Goal: Check status

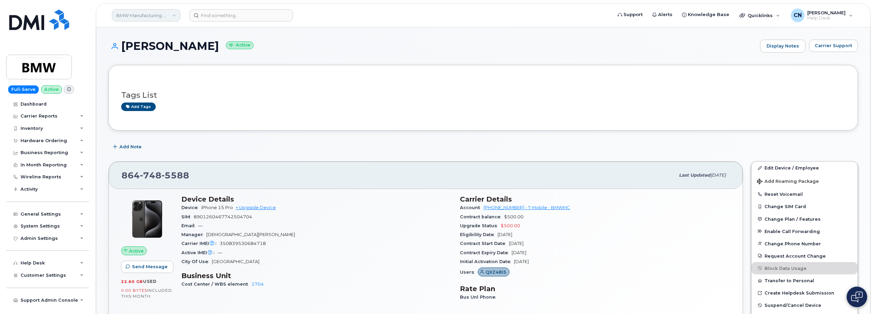
click at [150, 17] on link "BMW Manufacturing Co LLC" at bounding box center [146, 15] width 68 height 12
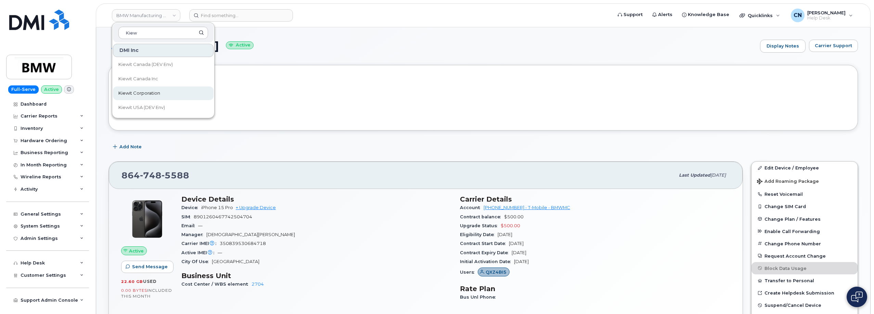
type input "Kiew"
click at [133, 93] on span "Kiewit Corporation" at bounding box center [139, 93] width 42 height 7
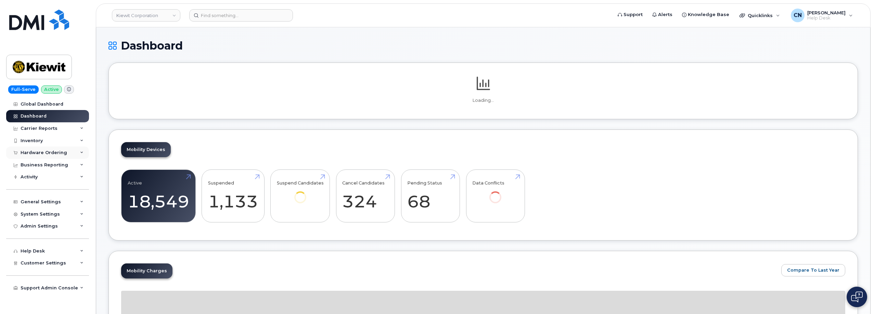
click at [39, 154] on div "Hardware Ordering" at bounding box center [44, 152] width 47 height 5
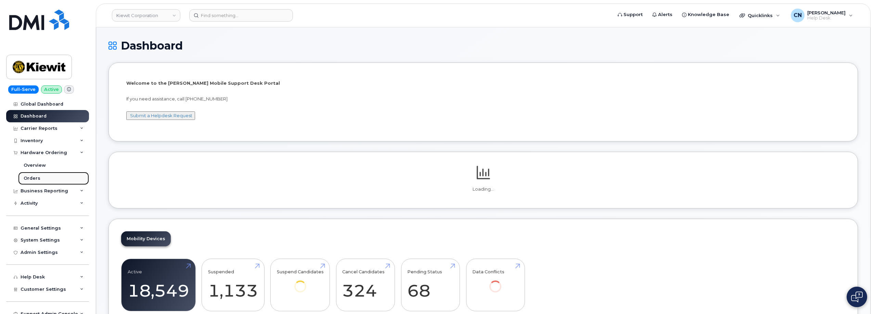
click at [29, 178] on div "Orders" at bounding box center [32, 179] width 17 height 6
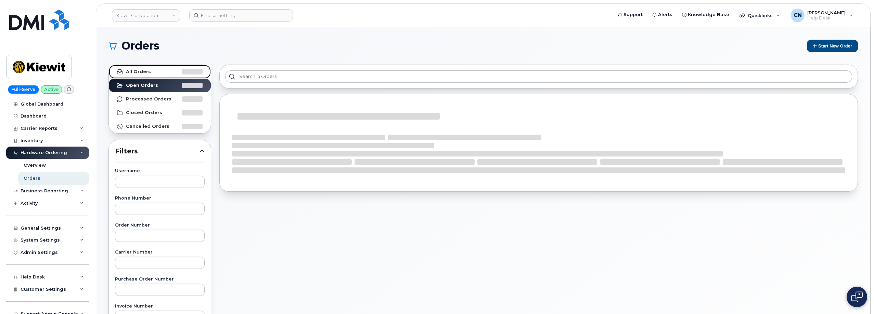
click at [165, 76] on link "All Orders" at bounding box center [160, 72] width 102 height 14
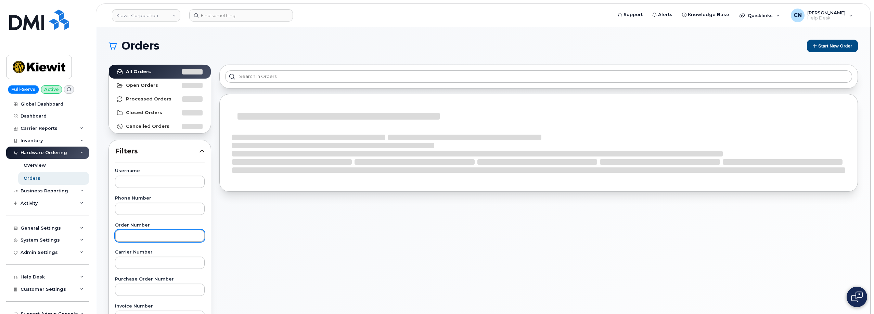
click at [127, 232] on input "text" at bounding box center [160, 236] width 90 height 12
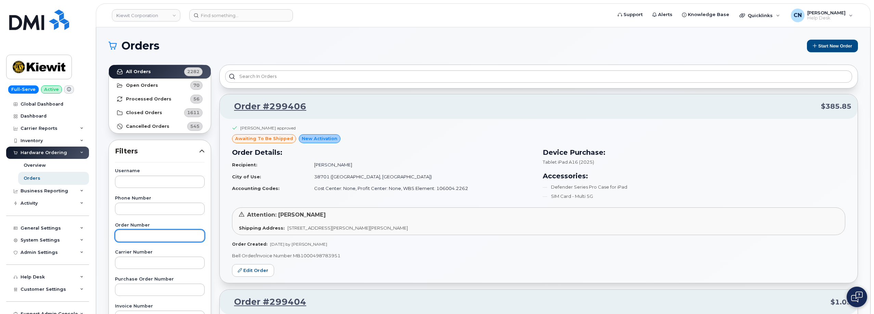
paste input "299241"
type input "299241"
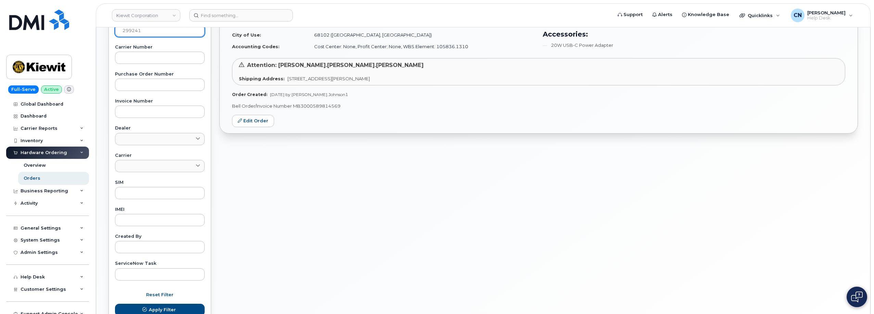
scroll to position [34, 0]
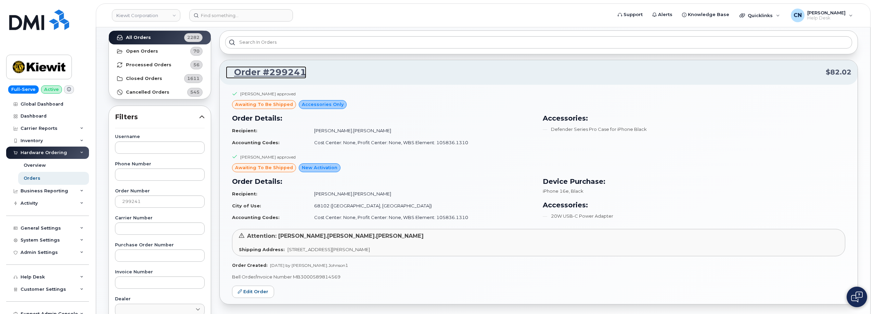
click at [278, 73] on link "Order #299241" at bounding box center [266, 72] width 80 height 12
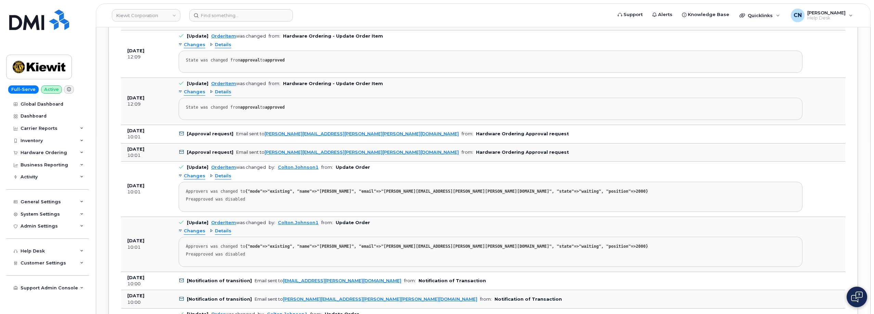
scroll to position [973, 0]
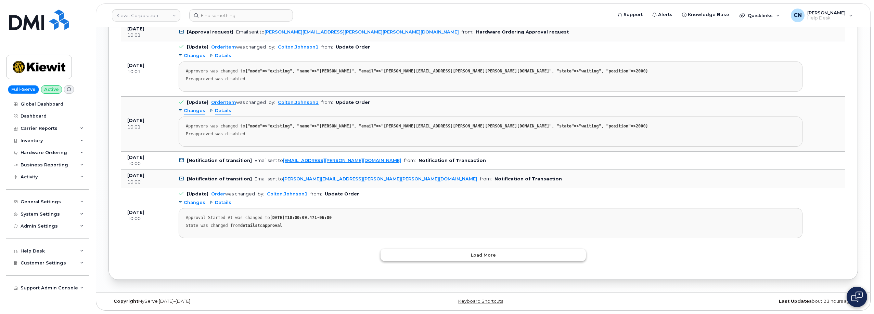
click at [442, 254] on button "Load more" at bounding box center [483, 255] width 205 height 12
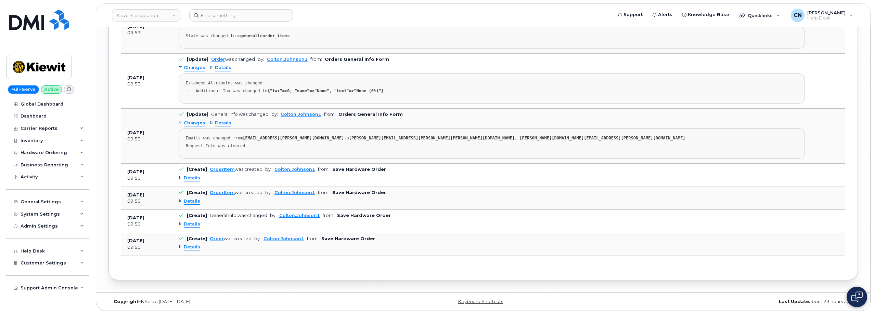
scroll to position [1422, 0]
